Goal: Information Seeking & Learning: Learn about a topic

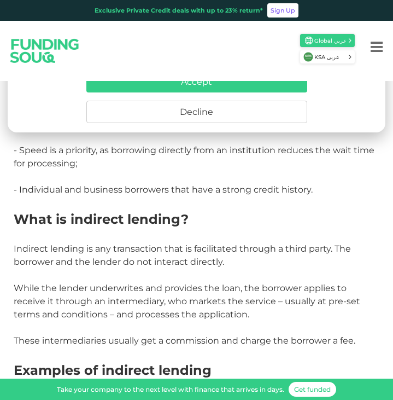
scroll to position [1251, 0]
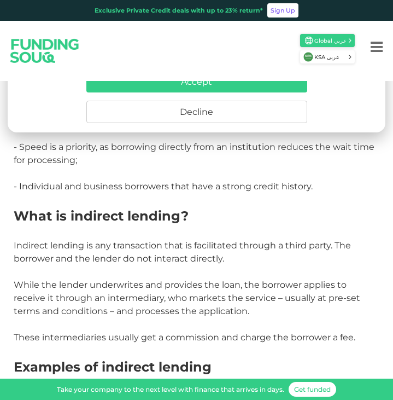
click at [370, 211] on h2 "What is indirect lending?" at bounding box center [197, 216] width 366 height 20
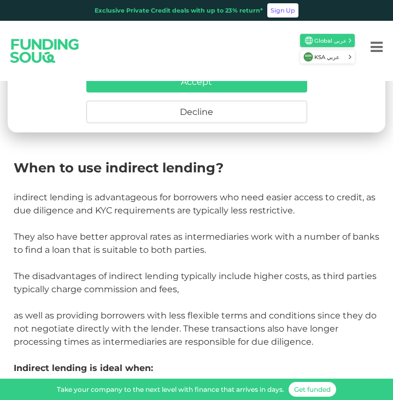
scroll to position [1925, 0]
